Goal: Task Accomplishment & Management: Complete application form

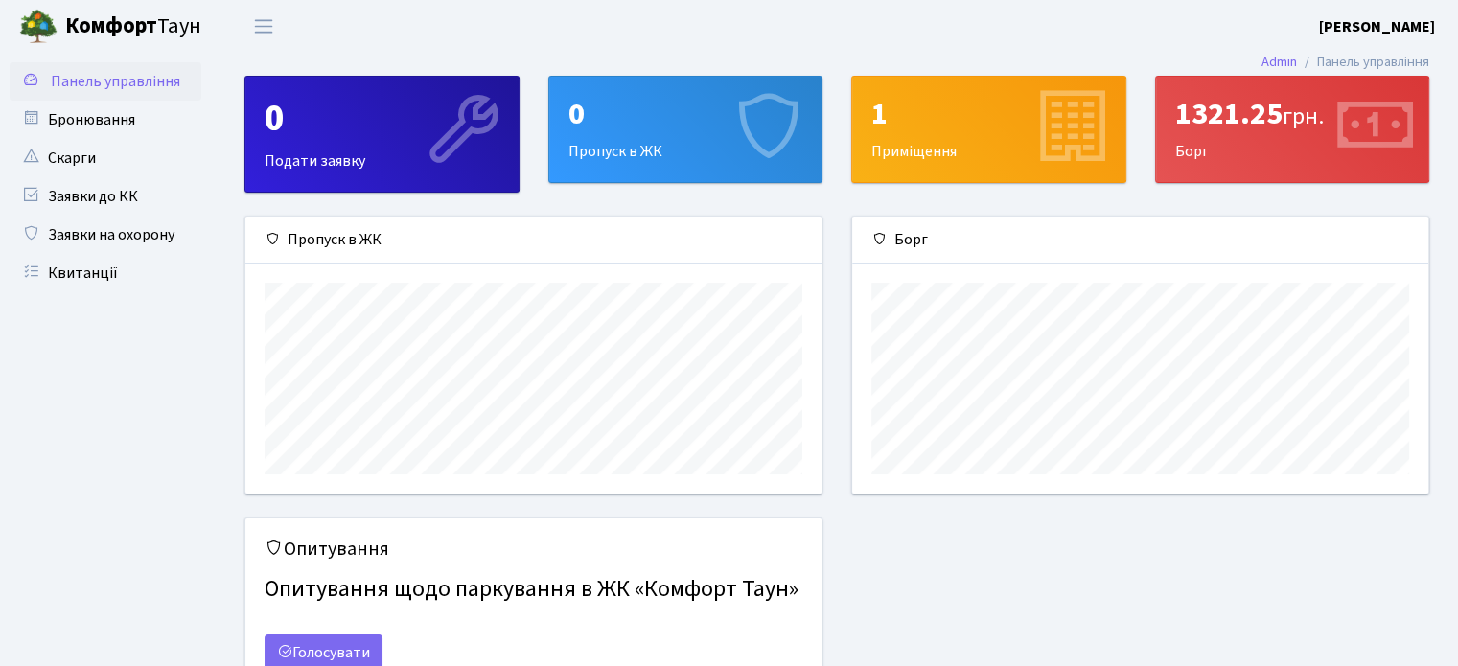
scroll to position [276, 575]
click at [150, 109] on link "Бронювання" at bounding box center [106, 120] width 192 height 38
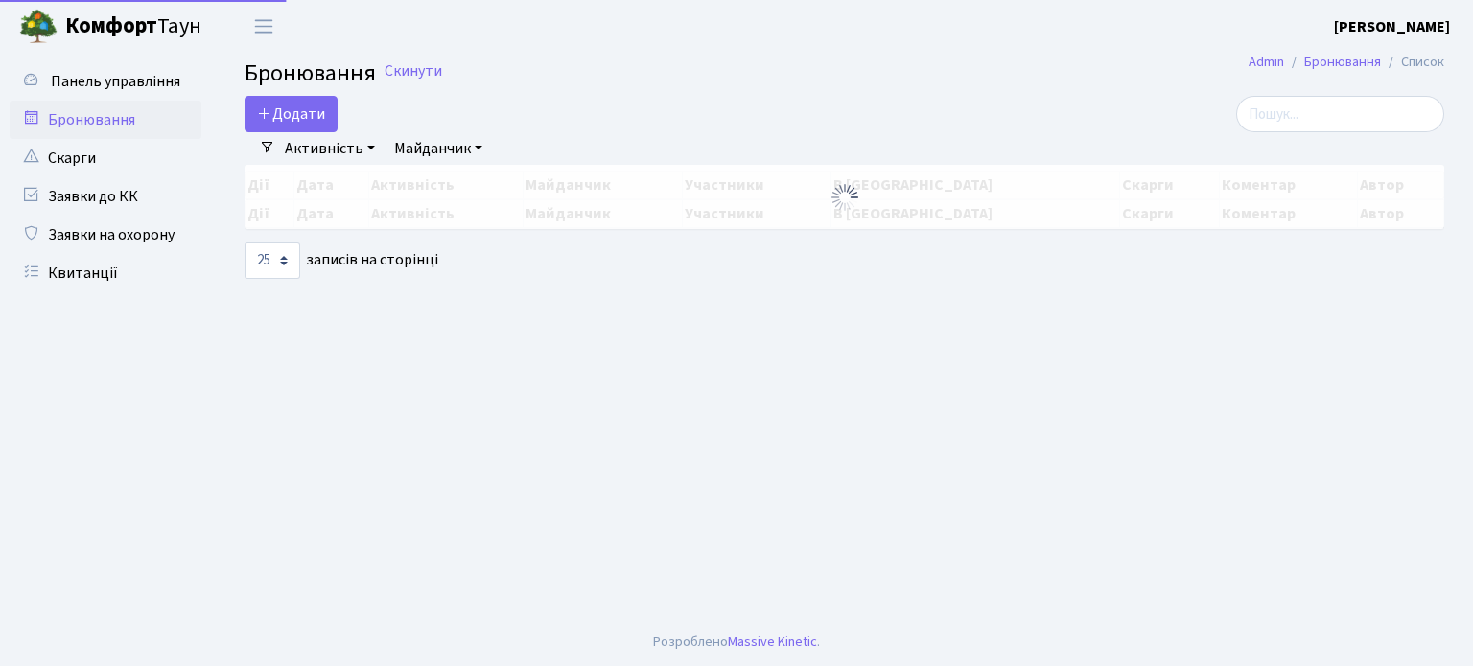
select select "25"
click at [294, 106] on button "Додати" at bounding box center [291, 114] width 93 height 36
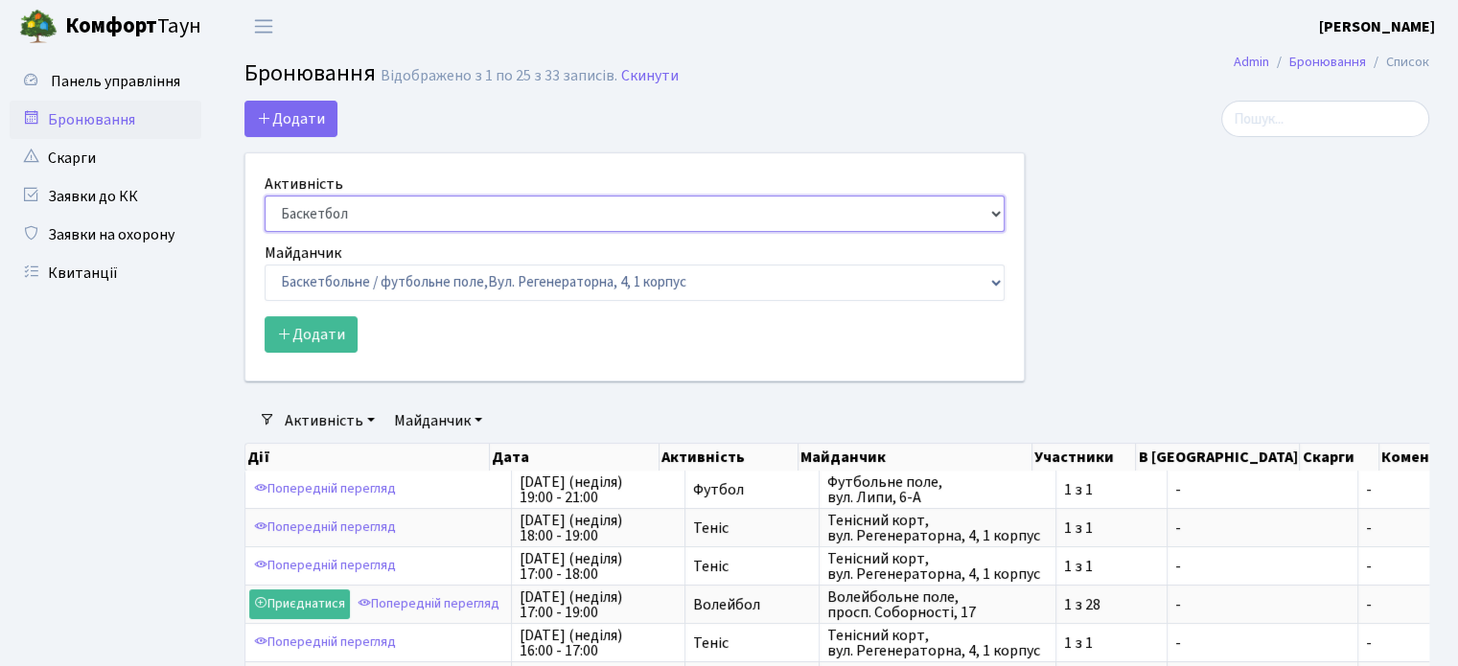
click at [385, 205] on select "Баскетбол Волейбол Йога Катання на роликах Настільний теніс [PERSON_NAME] Фітнес" at bounding box center [635, 214] width 740 height 36
select select "1"
click at [265, 196] on select "Баскетбол Волейбол Йога Катання на роликах Настільний теніс [PERSON_NAME] Фітнес" at bounding box center [635, 214] width 740 height 36
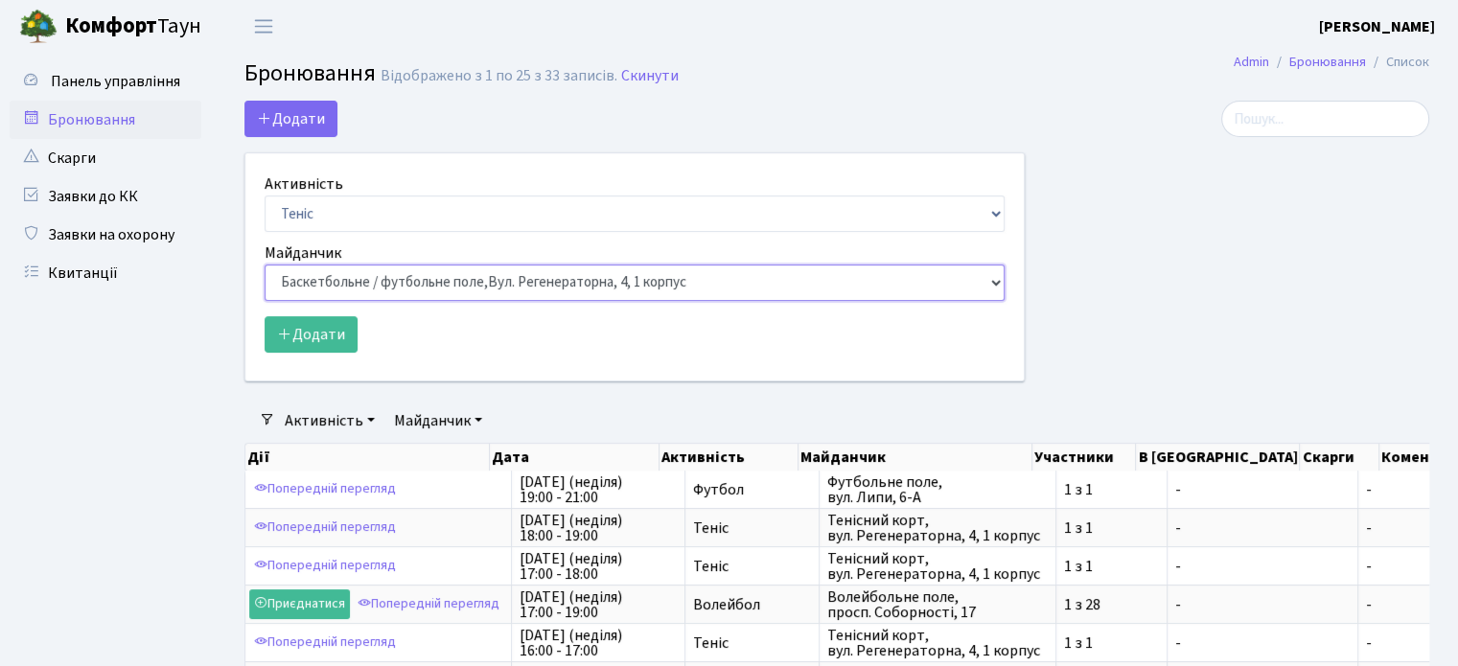
click at [300, 279] on select "Баскетбольне / футбольне поле, [GEOGRAPHIC_DATA]. [STREET_ADDRESS]. [STREET_ADD…" at bounding box center [635, 283] width 740 height 36
select select "1"
click at [265, 265] on select "Баскетбольне / футбольне поле, [GEOGRAPHIC_DATA]. [STREET_ADDRESS]. [STREET_ADD…" at bounding box center [635, 283] width 740 height 36
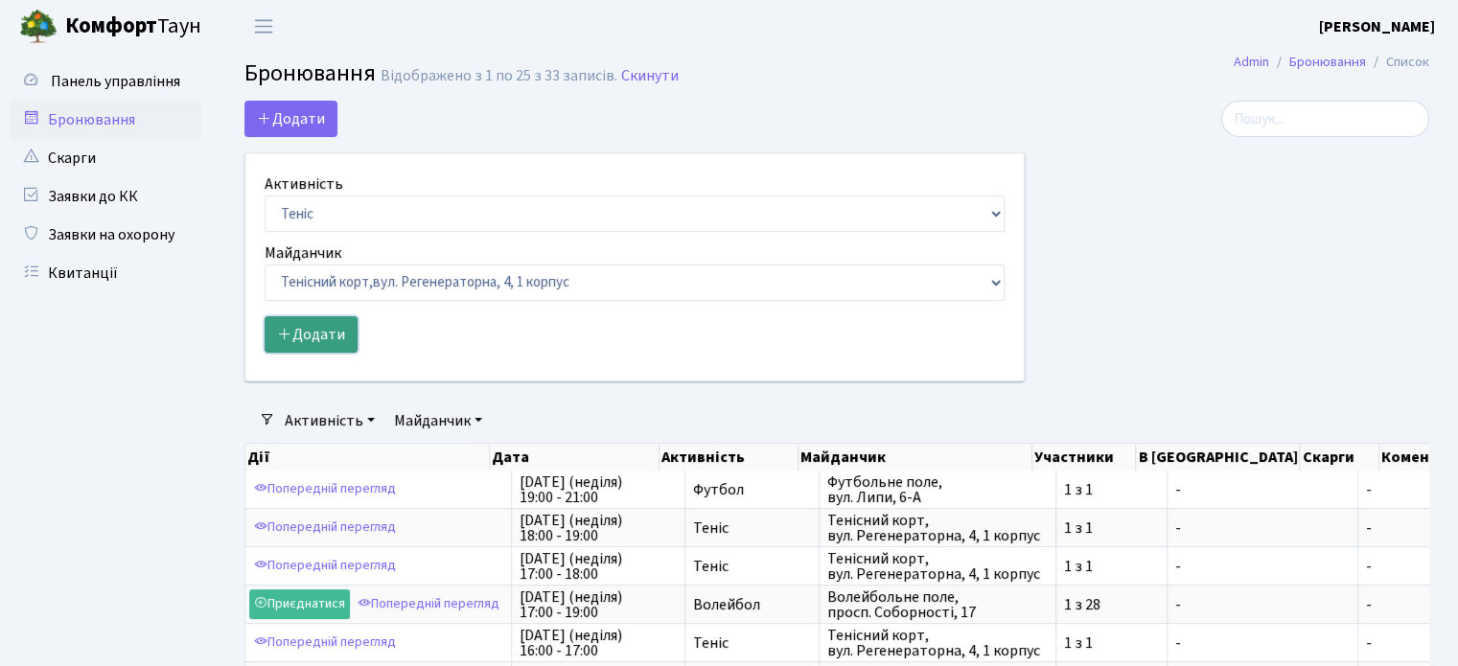
drag, startPoint x: 338, startPoint y: 334, endPoint x: 348, endPoint y: 334, distance: 10.5
click at [348, 334] on button "Додати" at bounding box center [311, 334] width 93 height 36
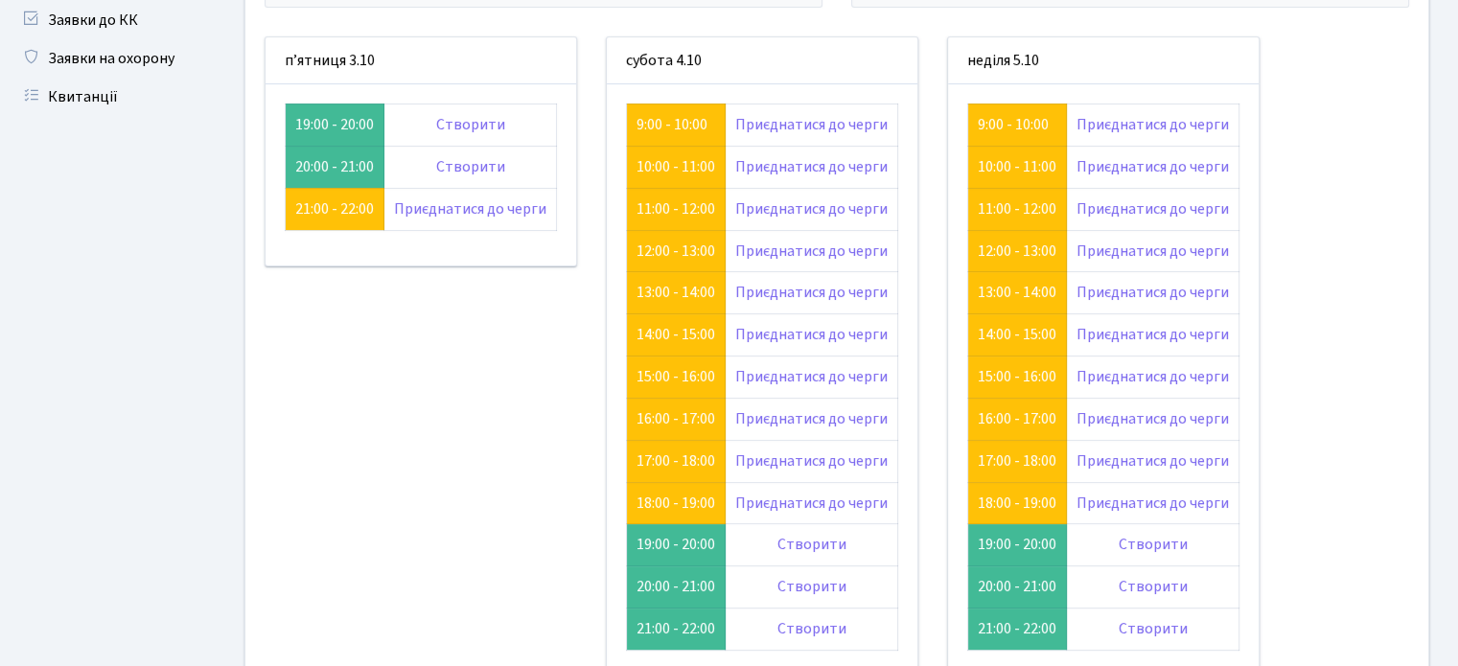
scroll to position [176, 0]
